Goal: Task Accomplishment & Management: Use online tool/utility

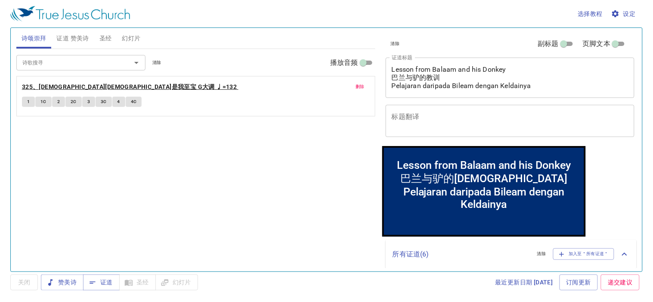
click at [95, 88] on b "325、救主耶稣是我至宝 G大调 ♩=132" at bounding box center [129, 87] width 215 height 11
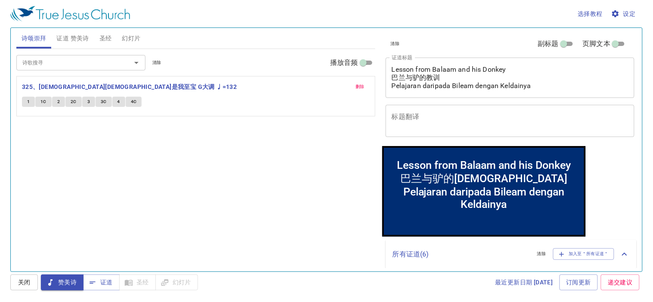
click at [364, 87] on span "删除" at bounding box center [359, 87] width 9 height 8
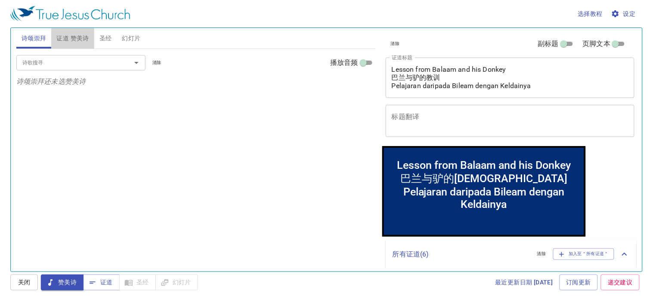
click at [77, 37] on span "证道 赞美诗" at bounding box center [72, 38] width 32 height 11
drag, startPoint x: 0, startPoint y: 186, endPoint x: 0, endPoint y: 229, distance: 43.0
click at [0, 198] on div "选择教程 设定 诗颂崇拜 证道 赞美诗 圣经 幻灯片 诗歌搜寻 诗歌搜寻 清除 播放音频 诗颂崇拜还未选赞美诗 诗歌搜寻 诗歌搜寻 清除 播放音频 证道还未选…" at bounding box center [326, 151] width 653 height 302
click at [0, 229] on div "选择教程 设定 诗颂崇拜 证道 赞美诗 圣经 幻灯片 诗歌搜寻 诗歌搜寻 清除 播放音频 诗颂崇拜还未选赞美诗 诗歌搜寻 诗歌搜寻 清除 播放音频 证道还未选…" at bounding box center [326, 151] width 653 height 302
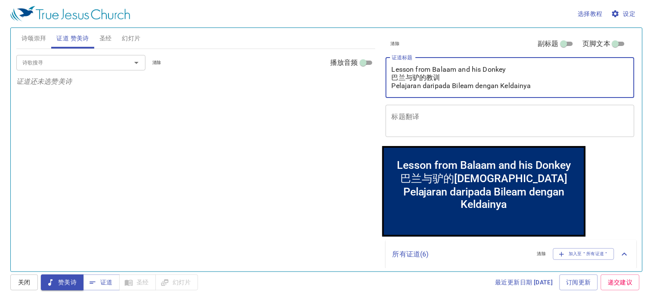
click at [539, 86] on textarea "Lesson from Balaam and his Donkey 巴兰与驴的教训 Pelajaran daripada Bileam dengan Keld…" at bounding box center [509, 77] width 237 height 25
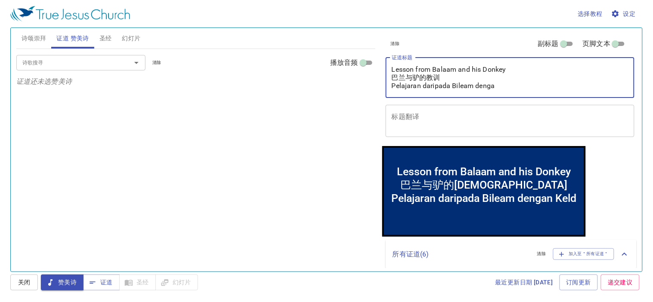
type textarea "Lesson from Balaam and his Donkey 巴兰与驴的教训 Pelajaran daripada Bileam deng"
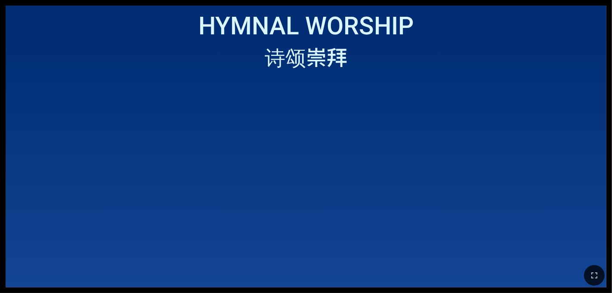
drag, startPoint x: 470, startPoint y: 109, endPoint x: 470, endPoint y: 105, distance: 4.3
click at [382, 108] on ol at bounding box center [306, 180] width 589 height 194
click at [382, 105] on ol at bounding box center [306, 180] width 589 height 194
click at [382, 282] on button "button" at bounding box center [594, 275] width 21 height 21
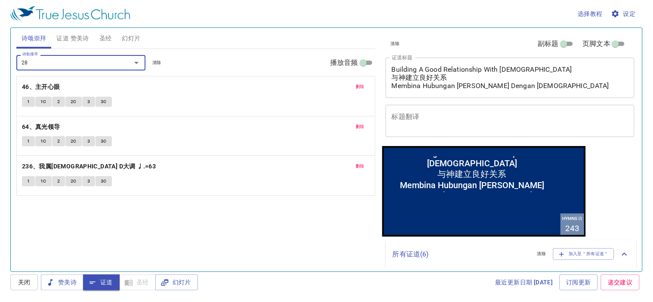
type input "288"
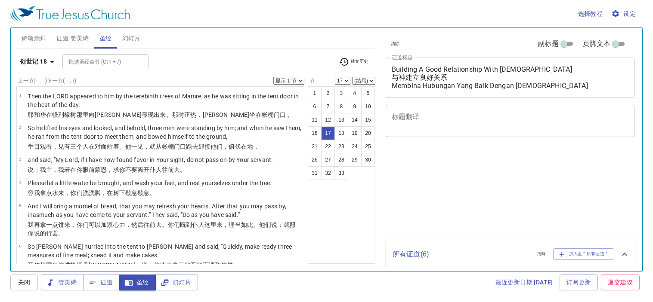
select select "17"
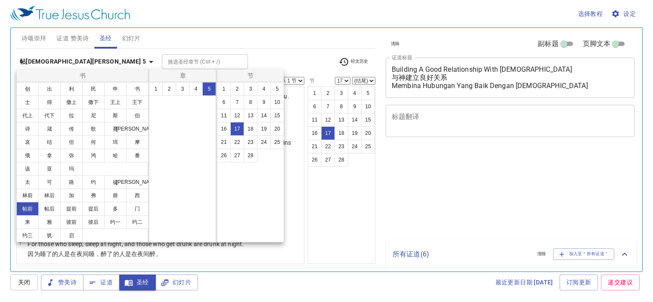
select select "17"
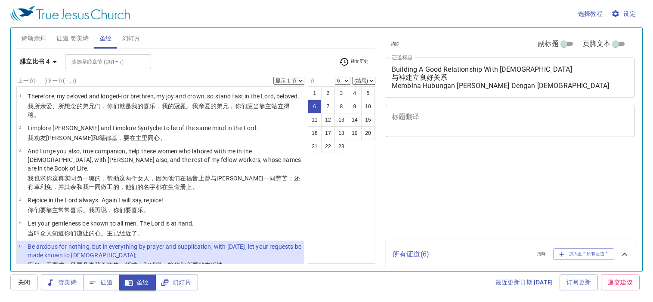
select select "6"
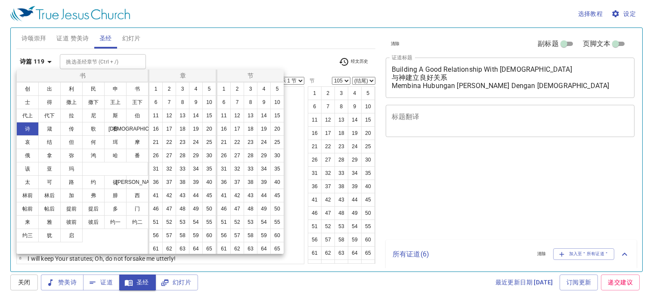
select select "105"
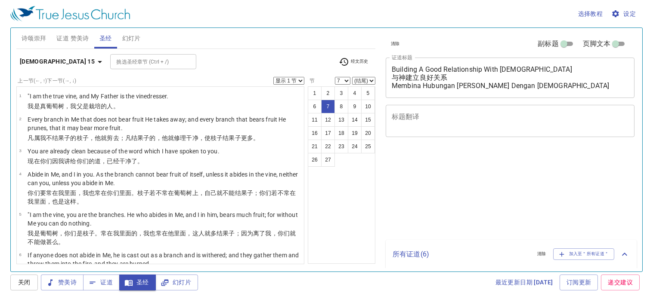
select select "7"
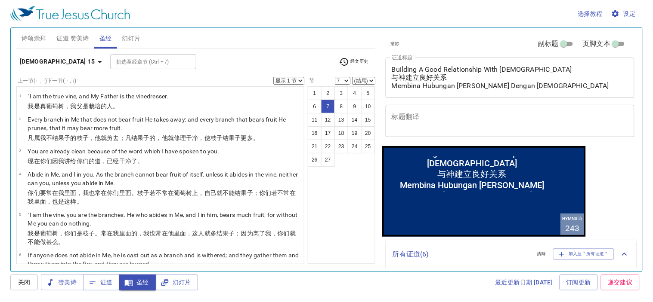
scroll to position [121, 0]
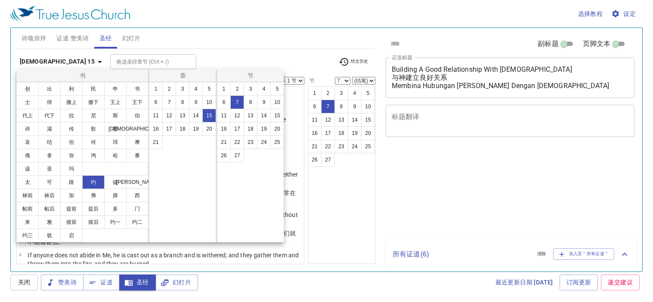
select select "7"
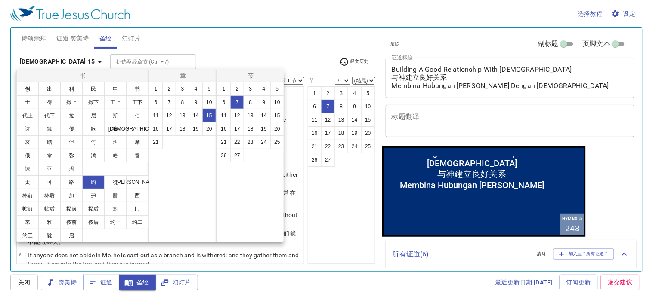
scroll to position [121, 0]
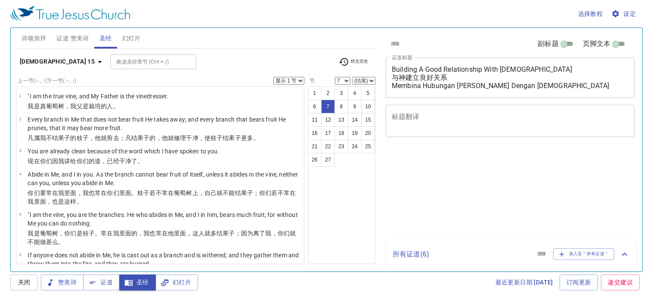
select select "7"
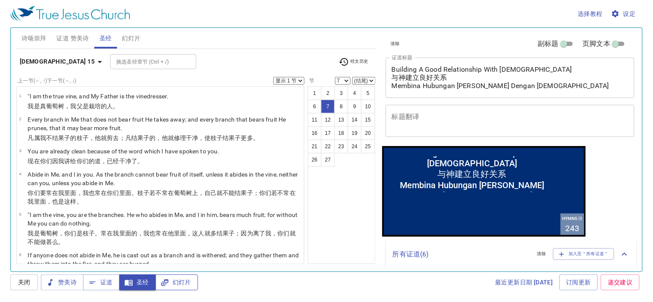
click at [175, 280] on span "幻灯片" at bounding box center [176, 282] width 29 height 11
